Goal: Ask a question: Seek information or help from site administrators or community

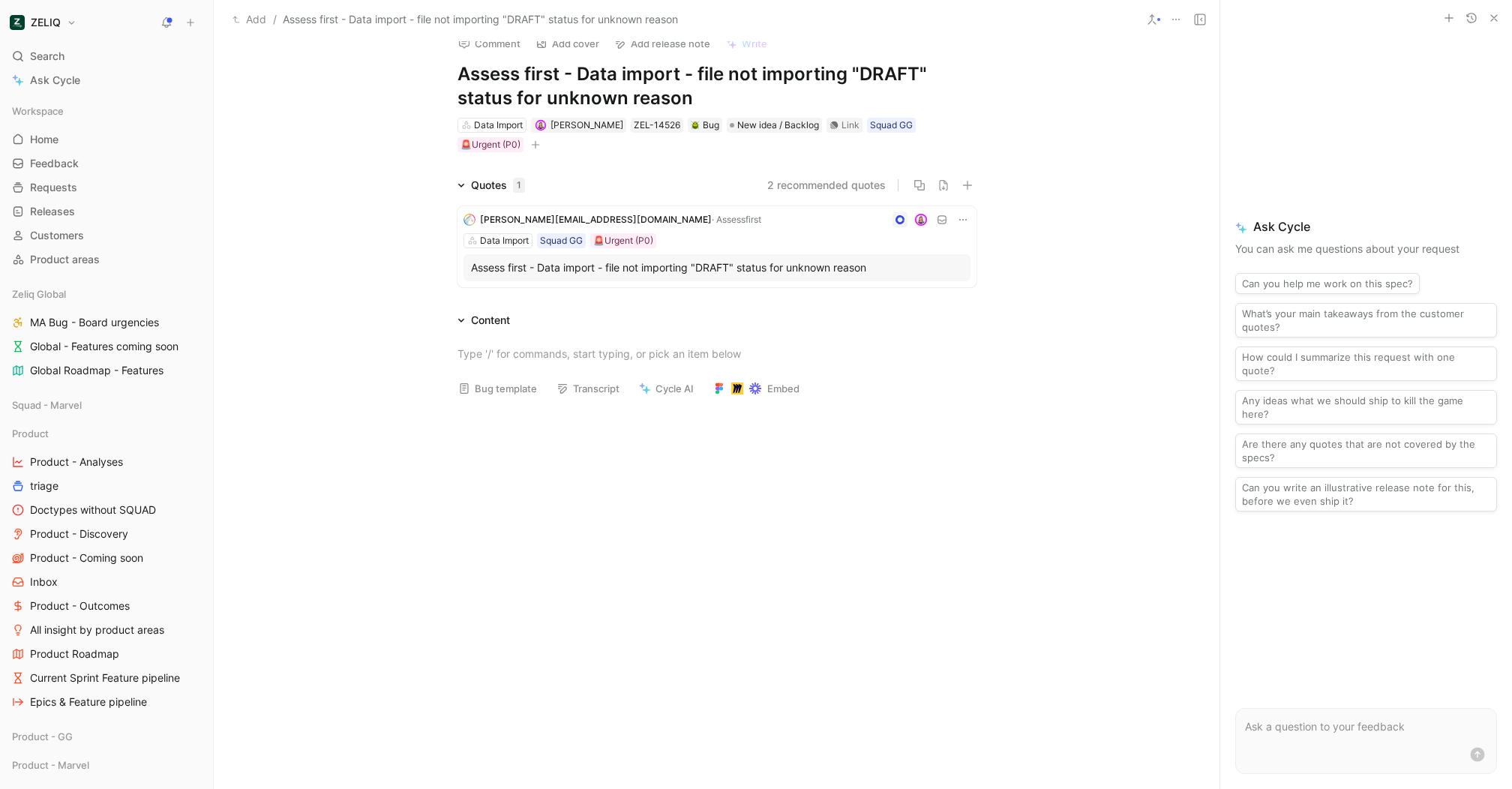
scroll to position [15, 0]
click at [732, 262] on div "Assess first - Data import - file not importing "DRAFT" status for unknown reas…" at bounding box center [716, 270] width 492 height 18
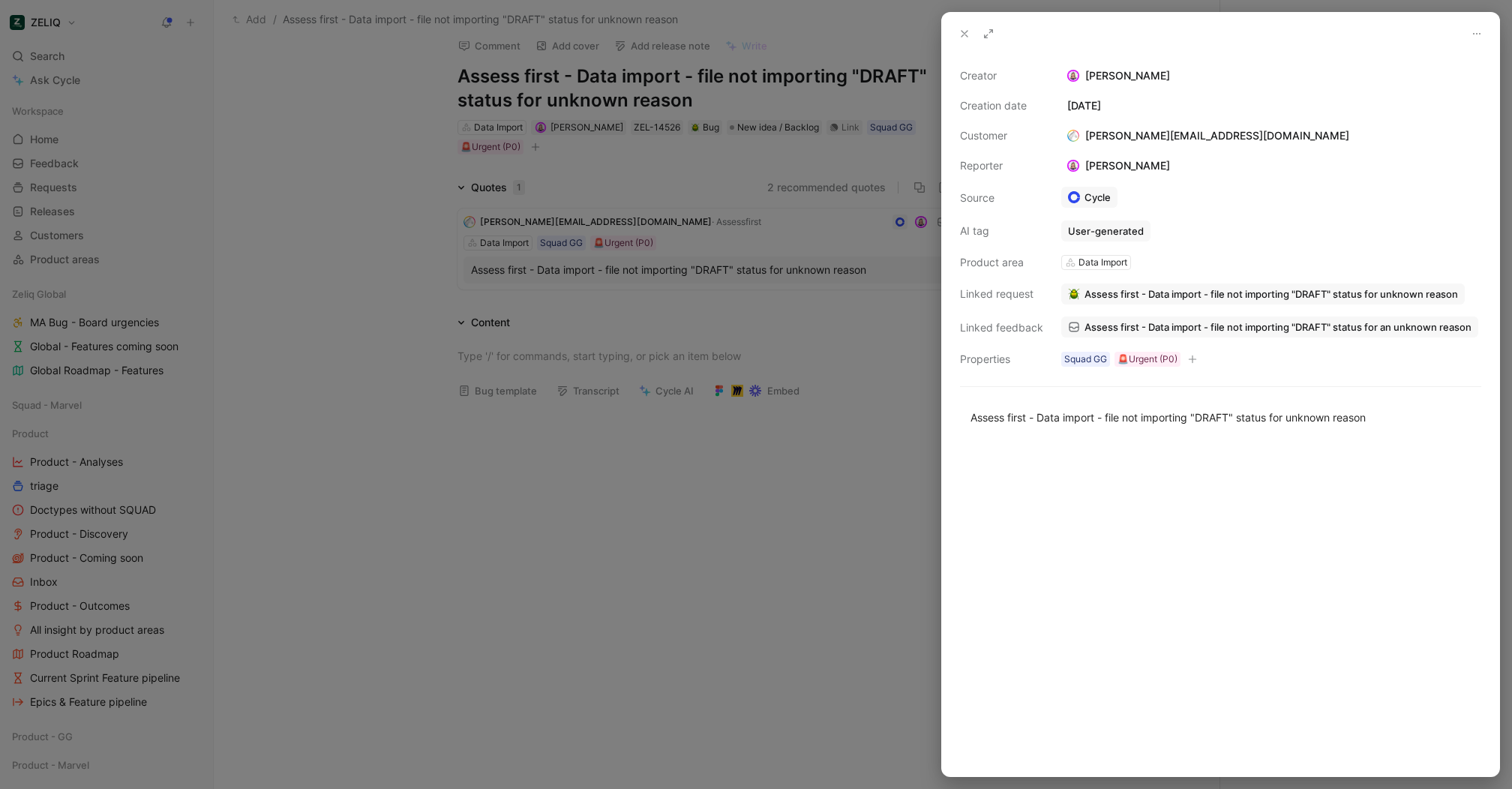
click at [1243, 320] on span "Assess first - Data import - file not importing "DRAFT" status for an unknown r…" at bounding box center [1277, 327] width 387 height 14
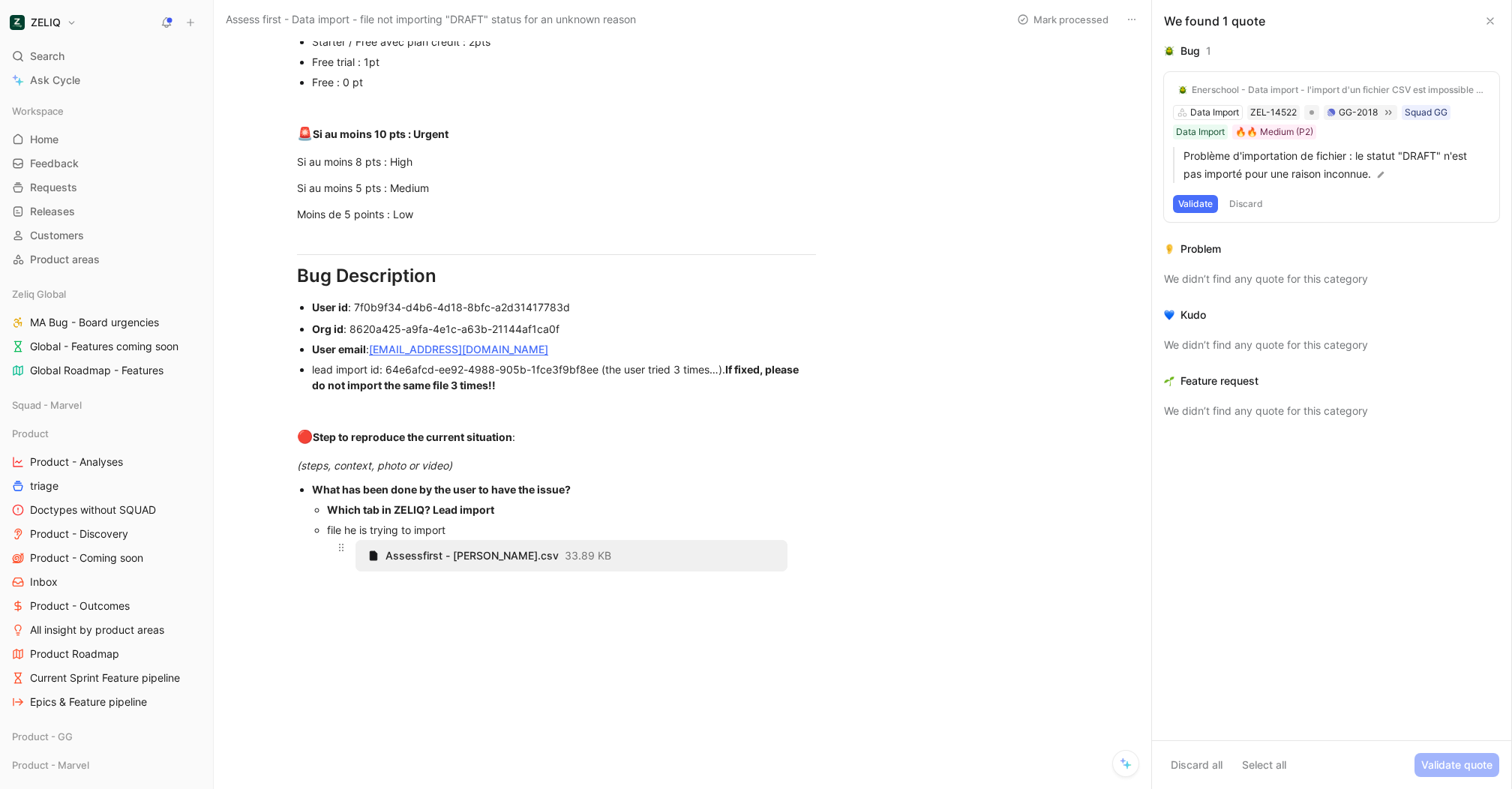
scroll to position [1174, 0]
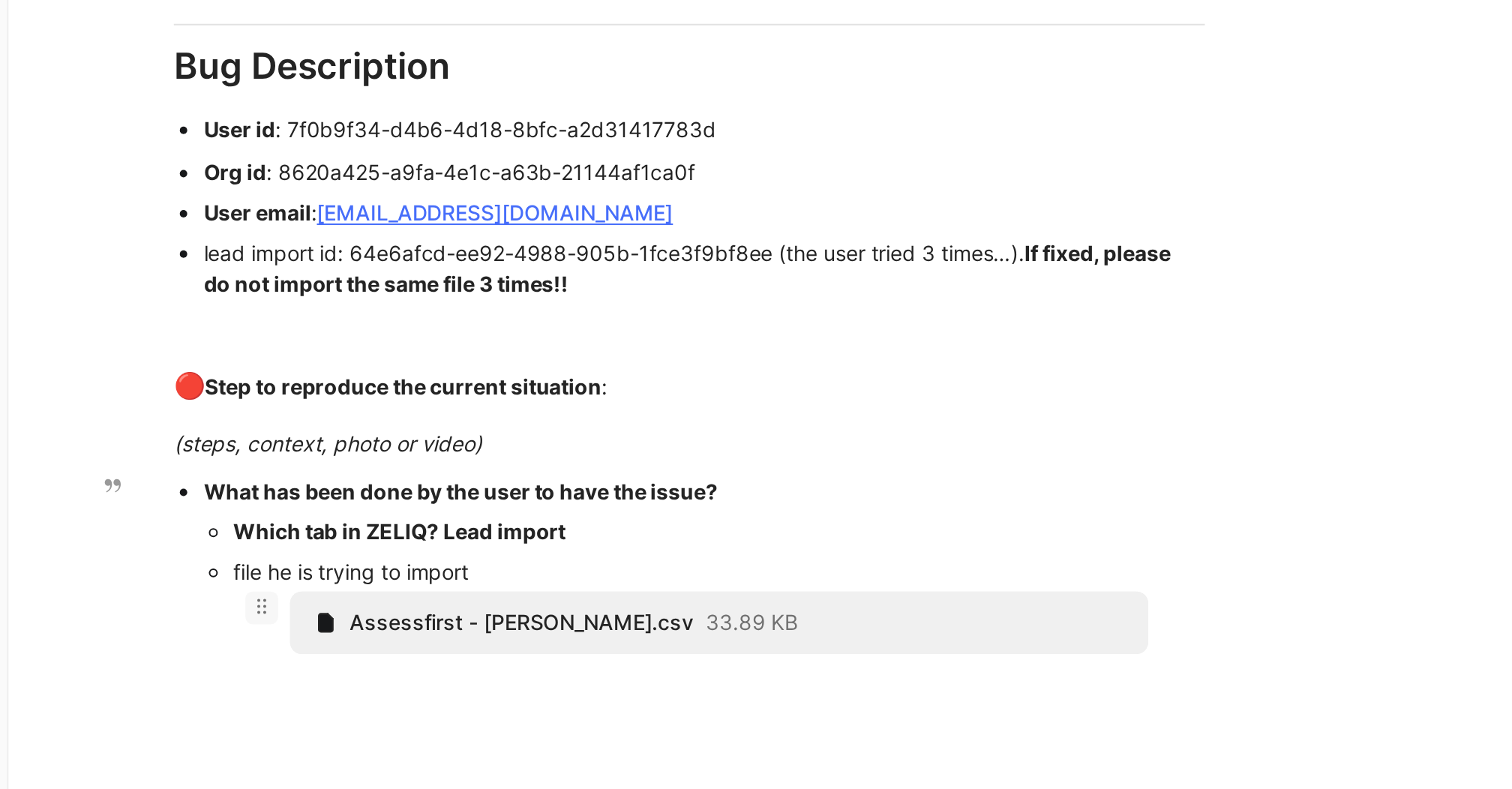
click at [339, 553] on icon at bounding box center [341, 550] width 12 height 12
click at [338, 551] on icon at bounding box center [341, 550] width 12 height 12
click at [0, 0] on icon at bounding box center [0, 0] width 0 height 0
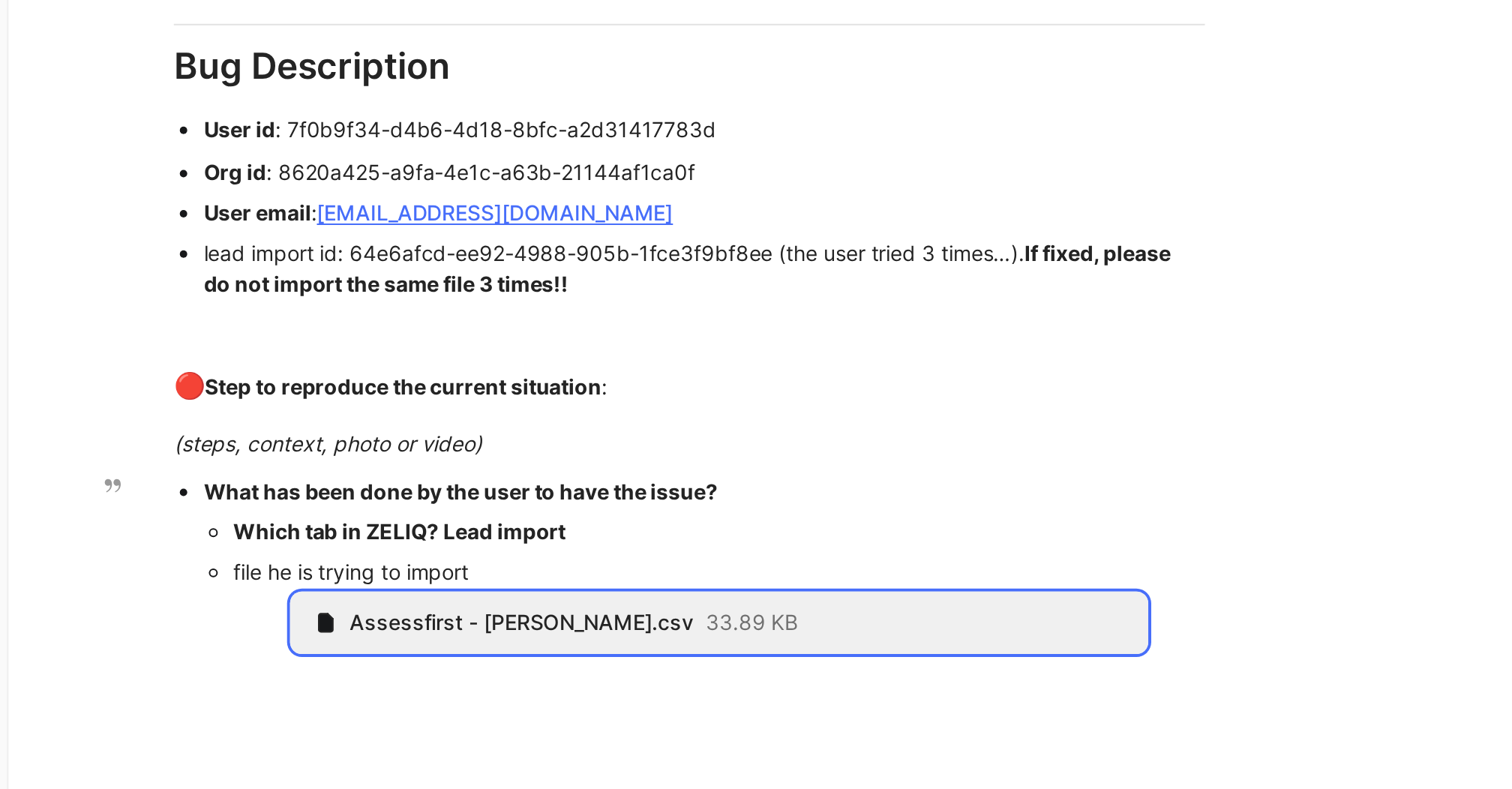
click at [0, 0] on icon at bounding box center [0, 0] width 0 height 0
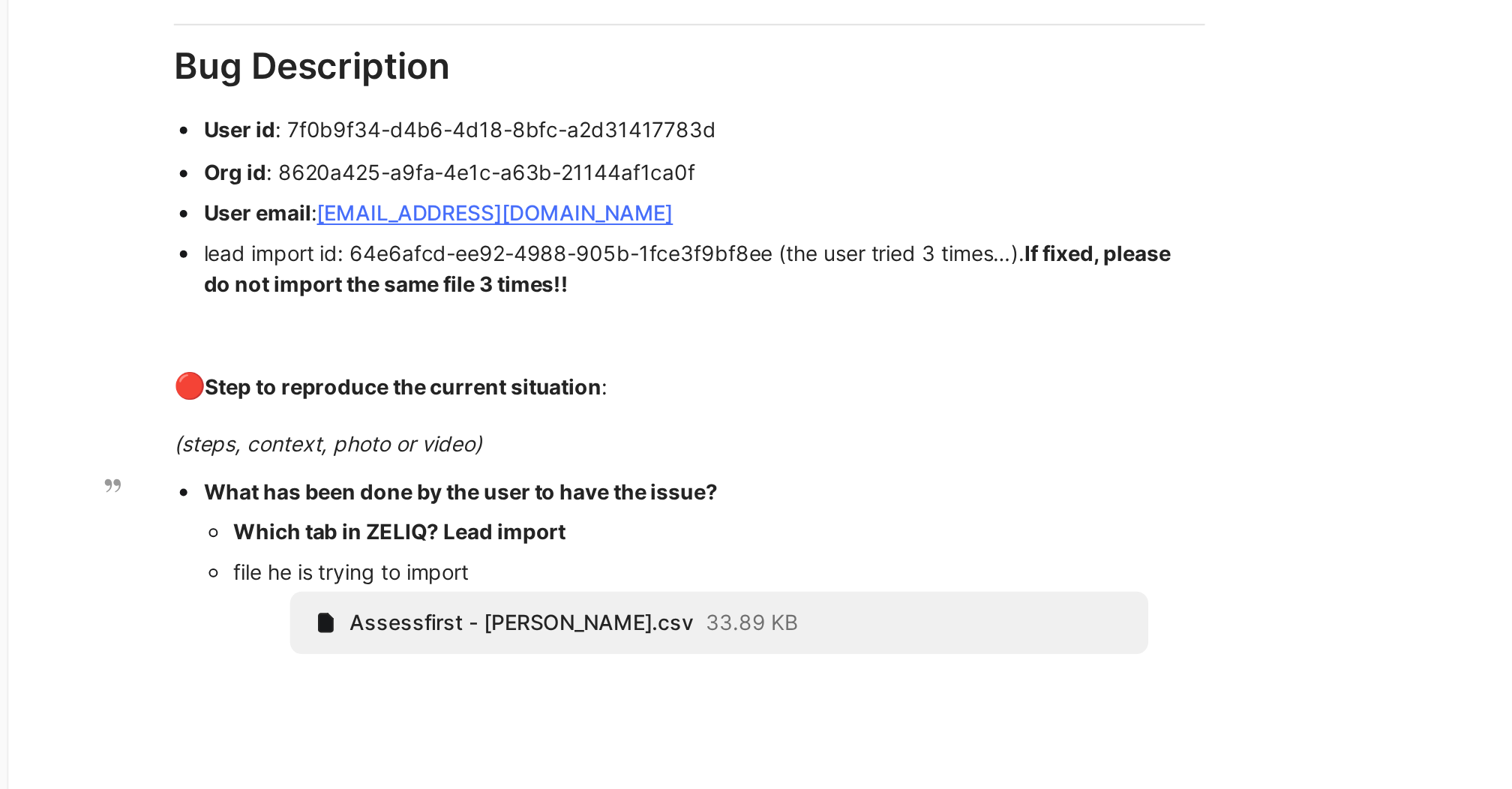
click at [0, 0] on icon at bounding box center [0, 0] width 0 height 0
click at [396, 560] on span "Assessfirst - [PERSON_NAME].csv" at bounding box center [471, 558] width 173 height 14
click at [532, 552] on span "Assessfirst - [PERSON_NAME].csv" at bounding box center [471, 558] width 173 height 14
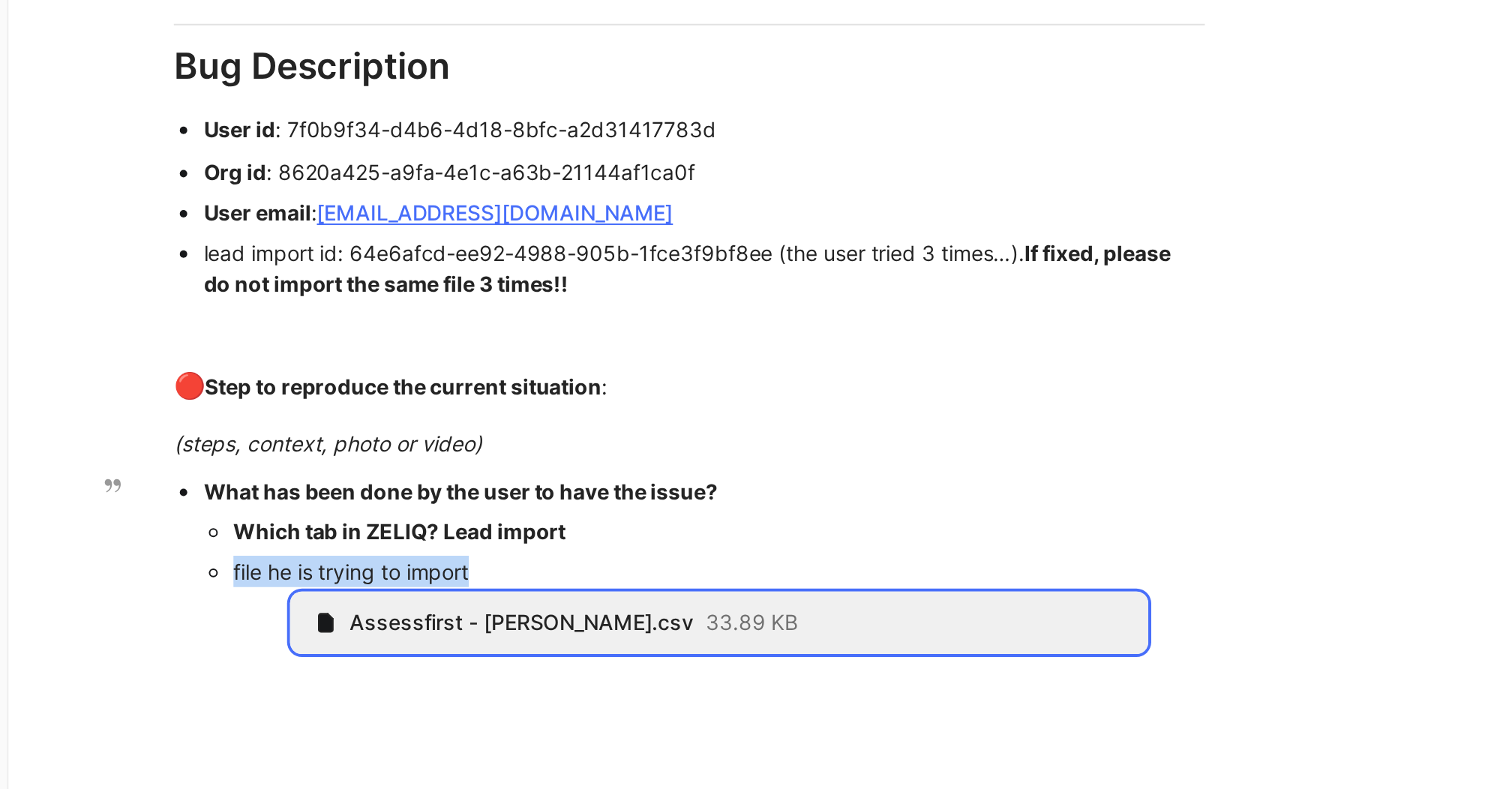
click at [532, 552] on span "Assessfirst - [PERSON_NAME].csv" at bounding box center [471, 558] width 173 height 14
